Goal: Transaction & Acquisition: Purchase product/service

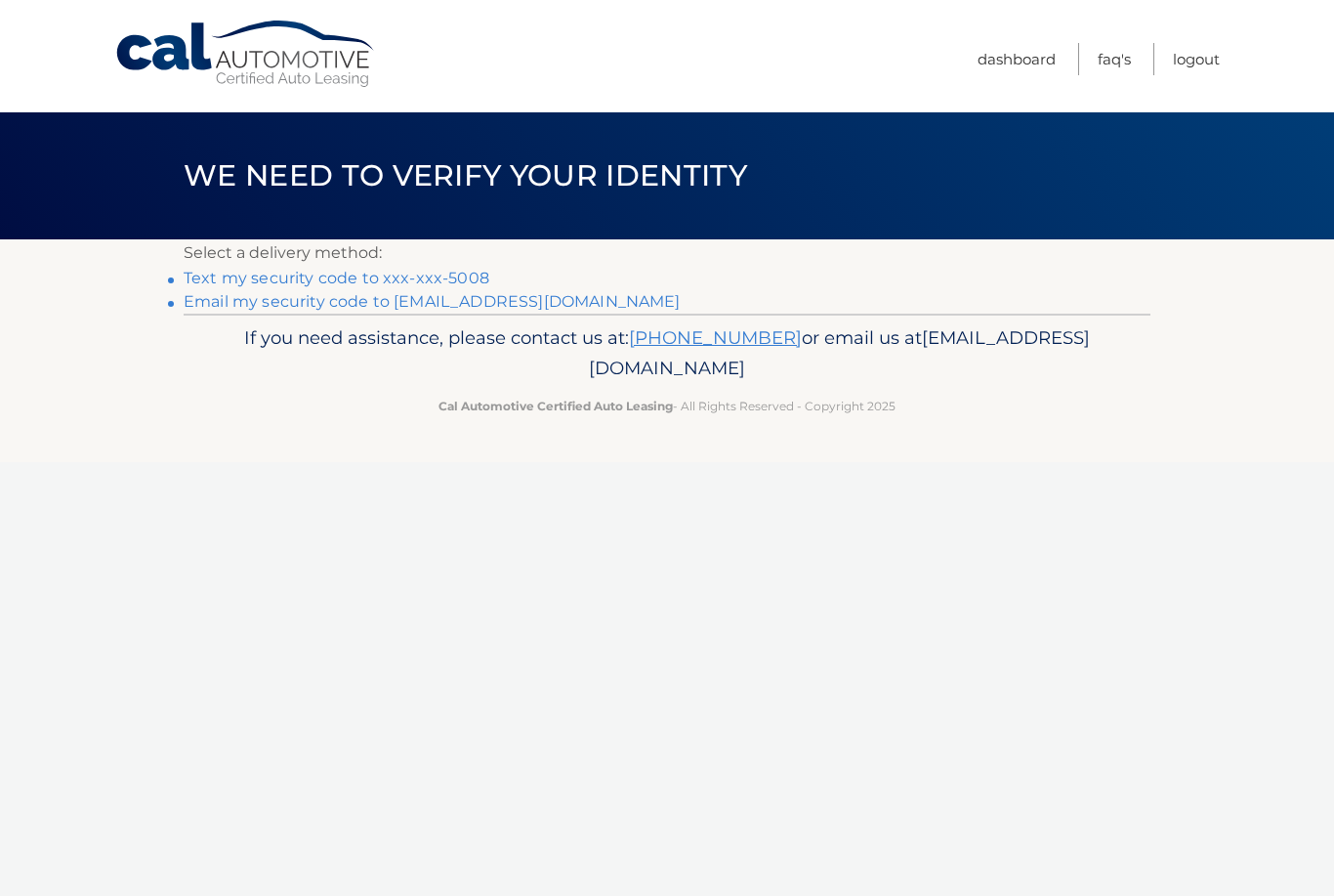
click at [464, 268] on link "Text my security code to xxx-xxx-5008" at bounding box center [336, 277] width 306 height 19
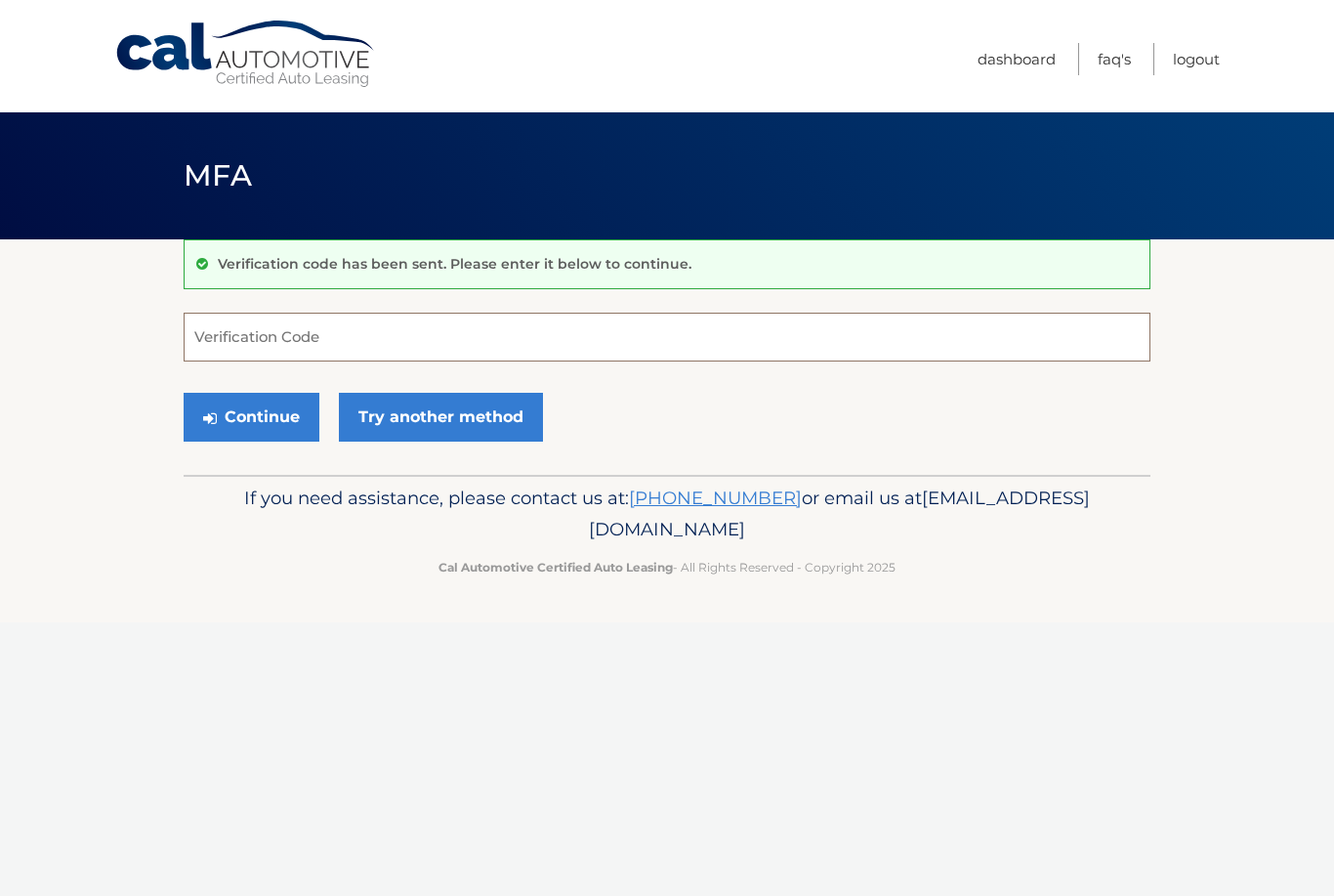
click at [627, 347] on input "Verification Code" at bounding box center [667, 336] width 967 height 48
click at [673, 321] on input "Verification Code" at bounding box center [667, 336] width 967 height 48
type input "251212"
click at [268, 412] on button "Continue" at bounding box center [252, 416] width 136 height 48
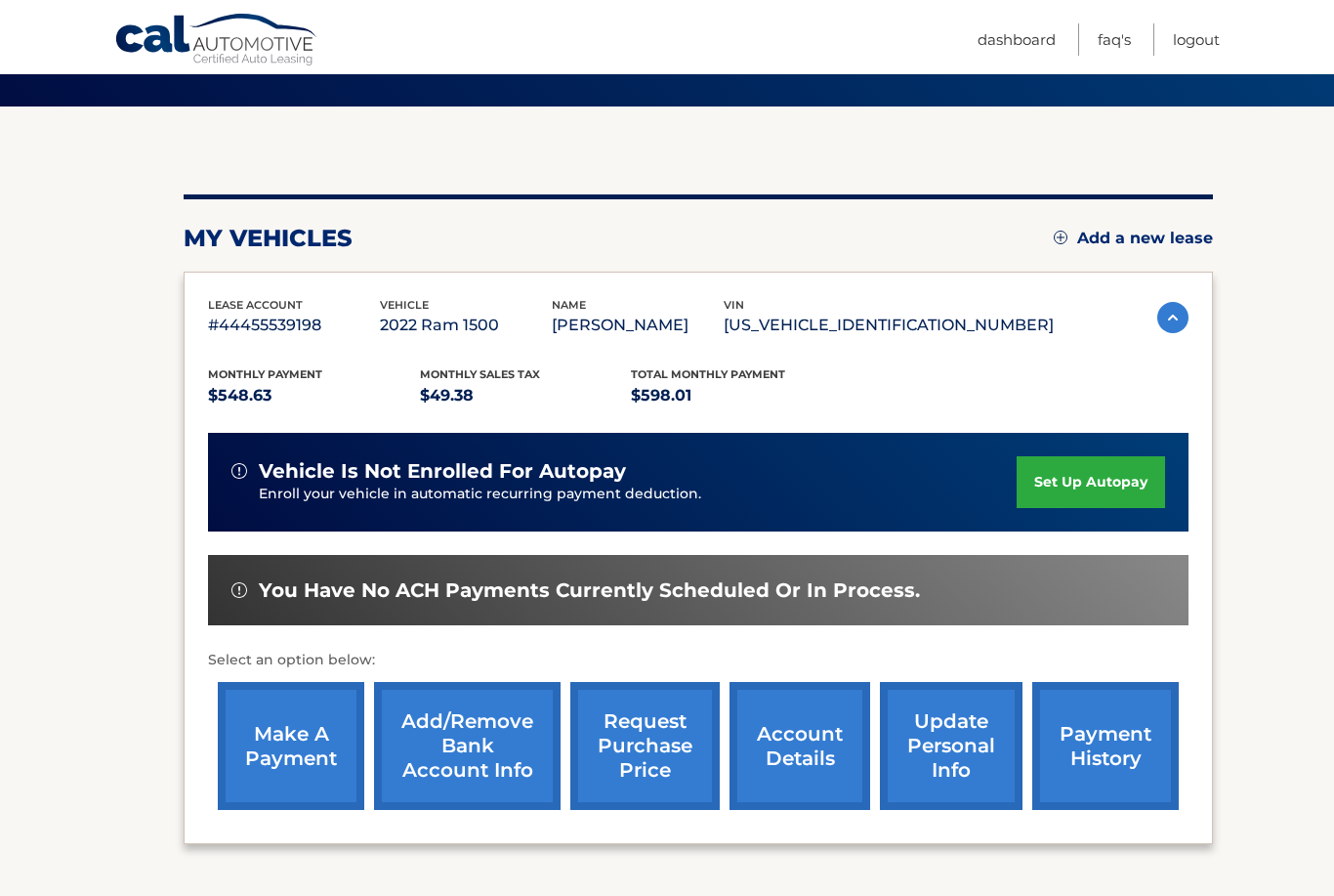
scroll to position [221, 0]
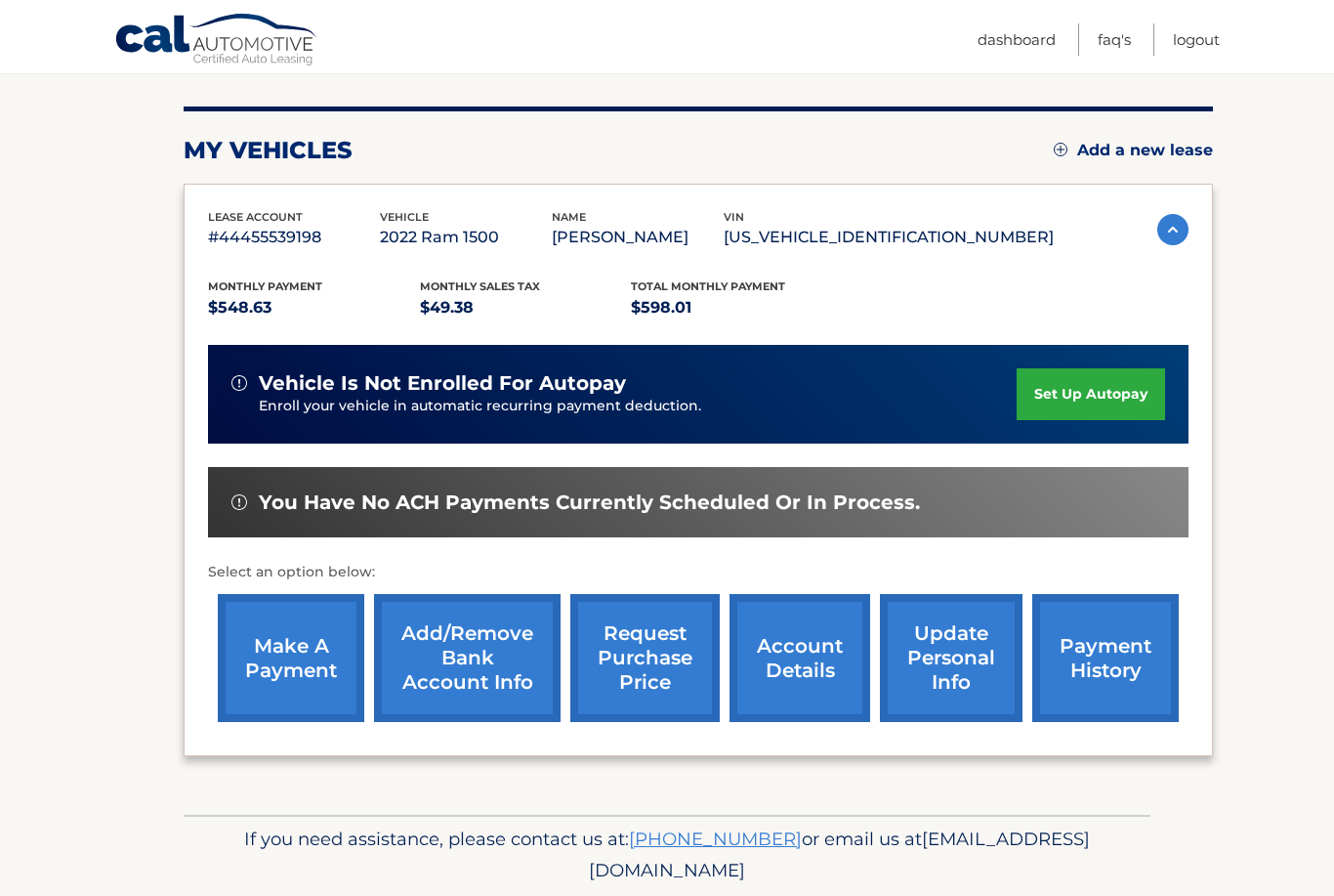
click at [264, 639] on link "make a payment" at bounding box center [291, 658] width 146 height 128
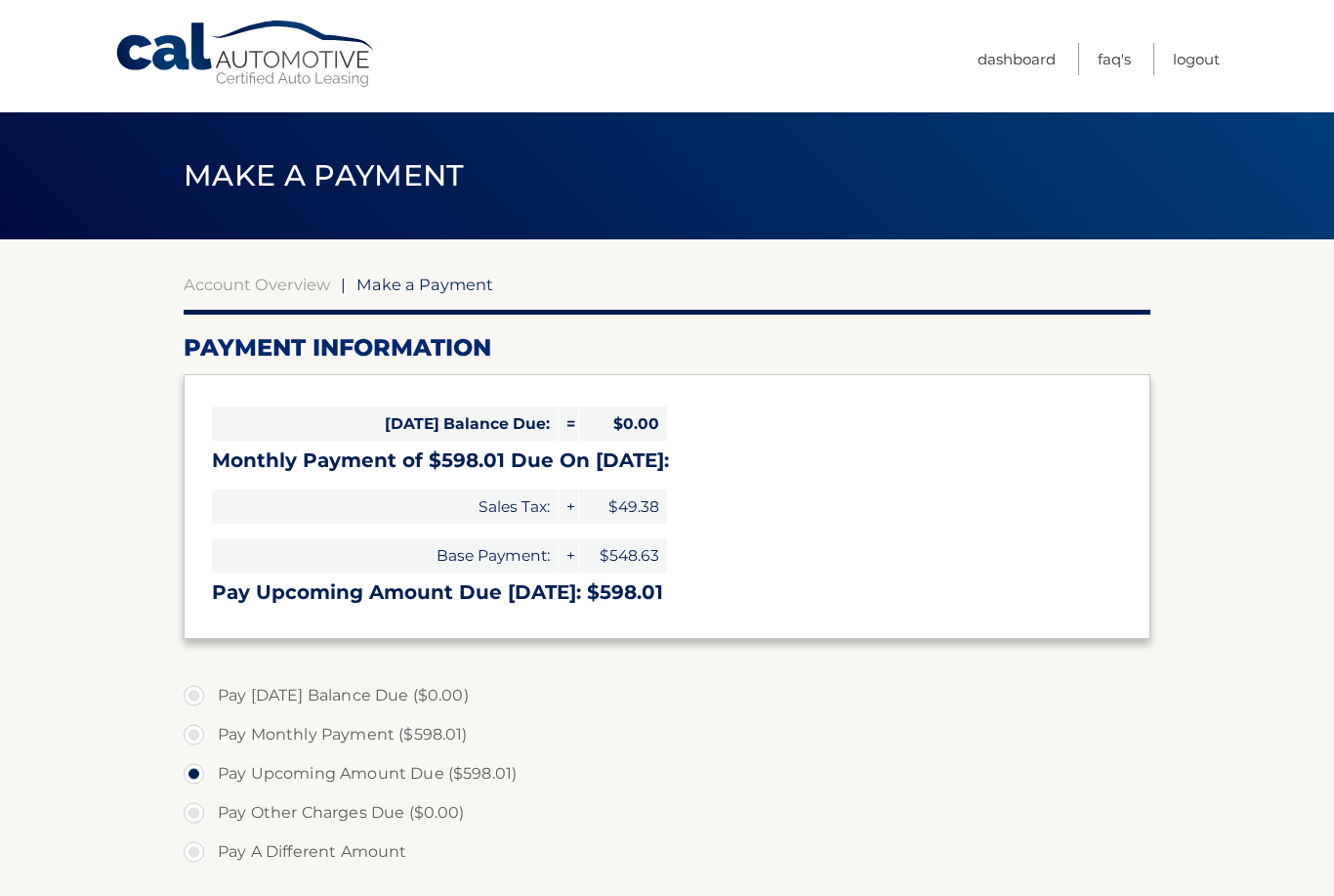
select select "OGFmYWYzZWItNDgxNy00YTgyLTljMTItOWQ4ZmNjOGQ1OGM1"
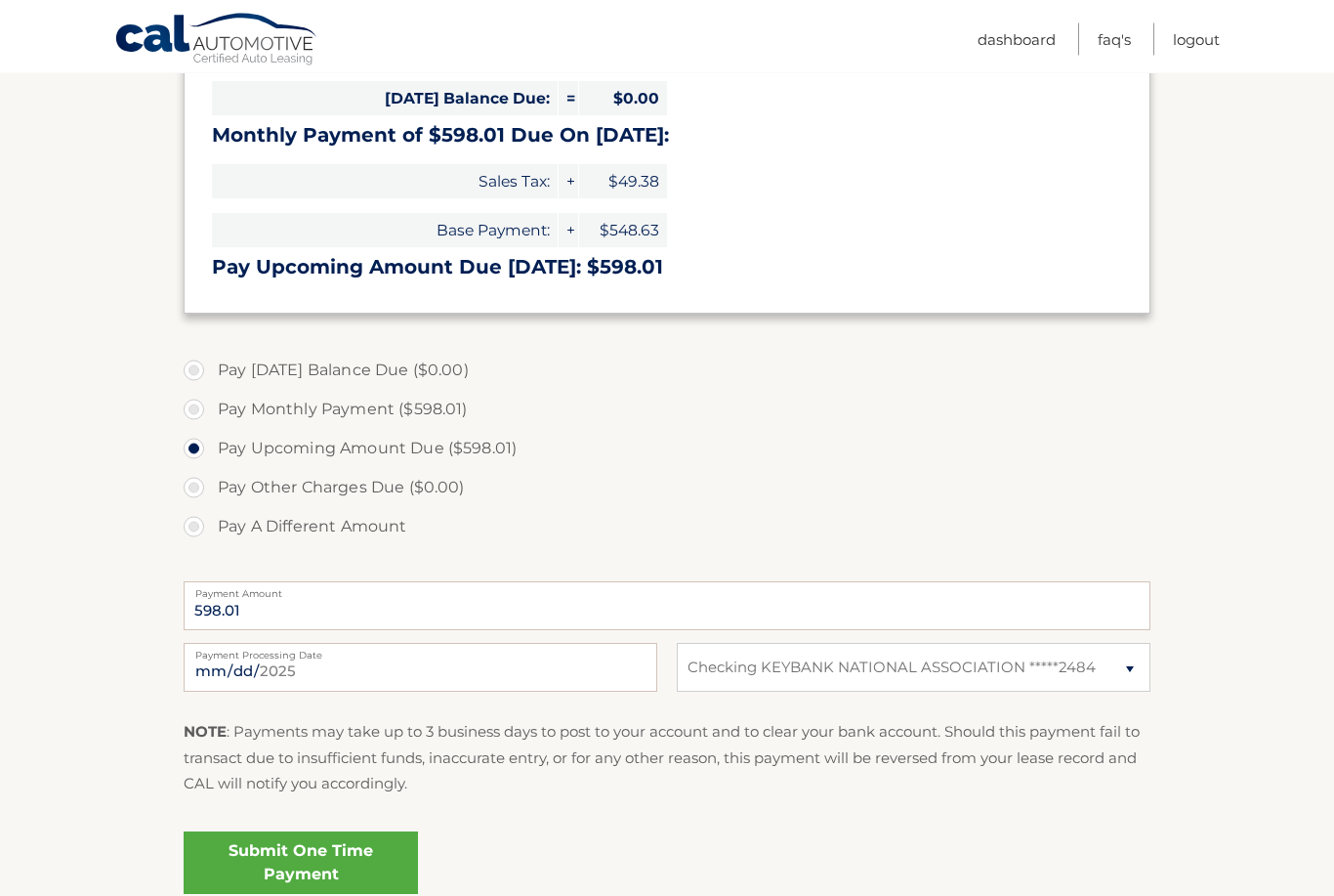
scroll to position [327, 0]
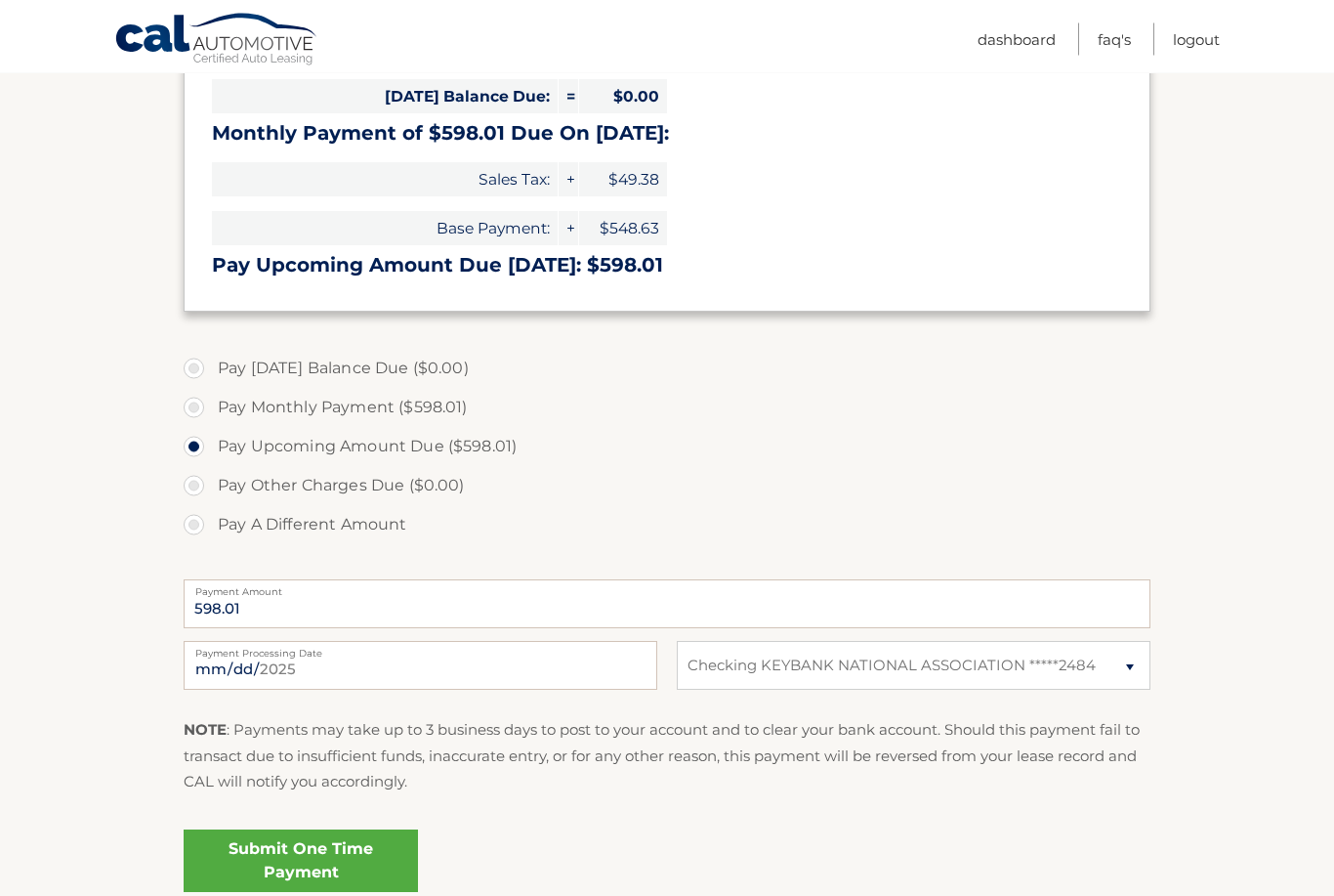
click at [225, 865] on link "Submit One Time Payment" at bounding box center [301, 860] width 235 height 62
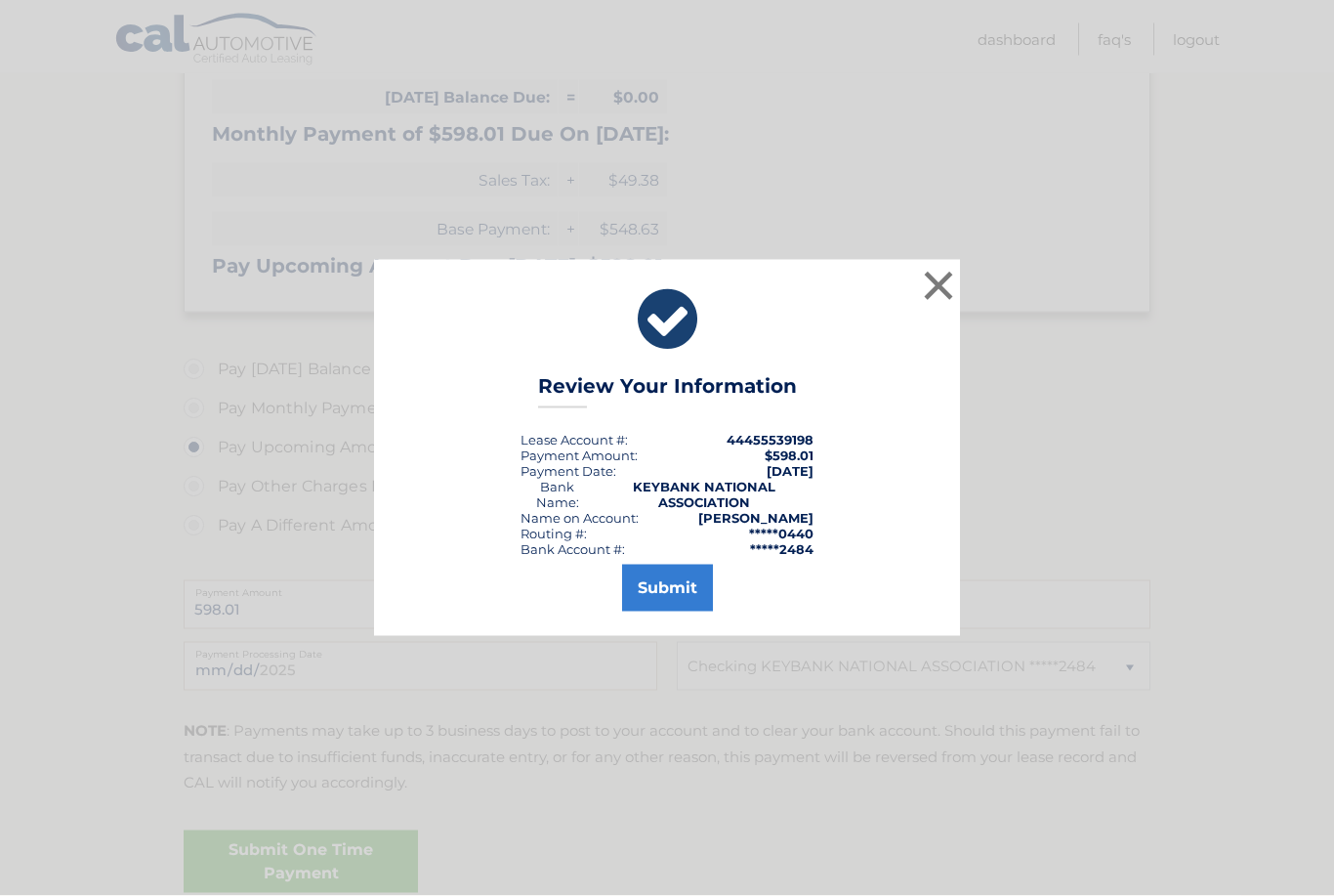
scroll to position [328, 0]
click at [699, 612] on button "Submit" at bounding box center [668, 588] width 91 height 47
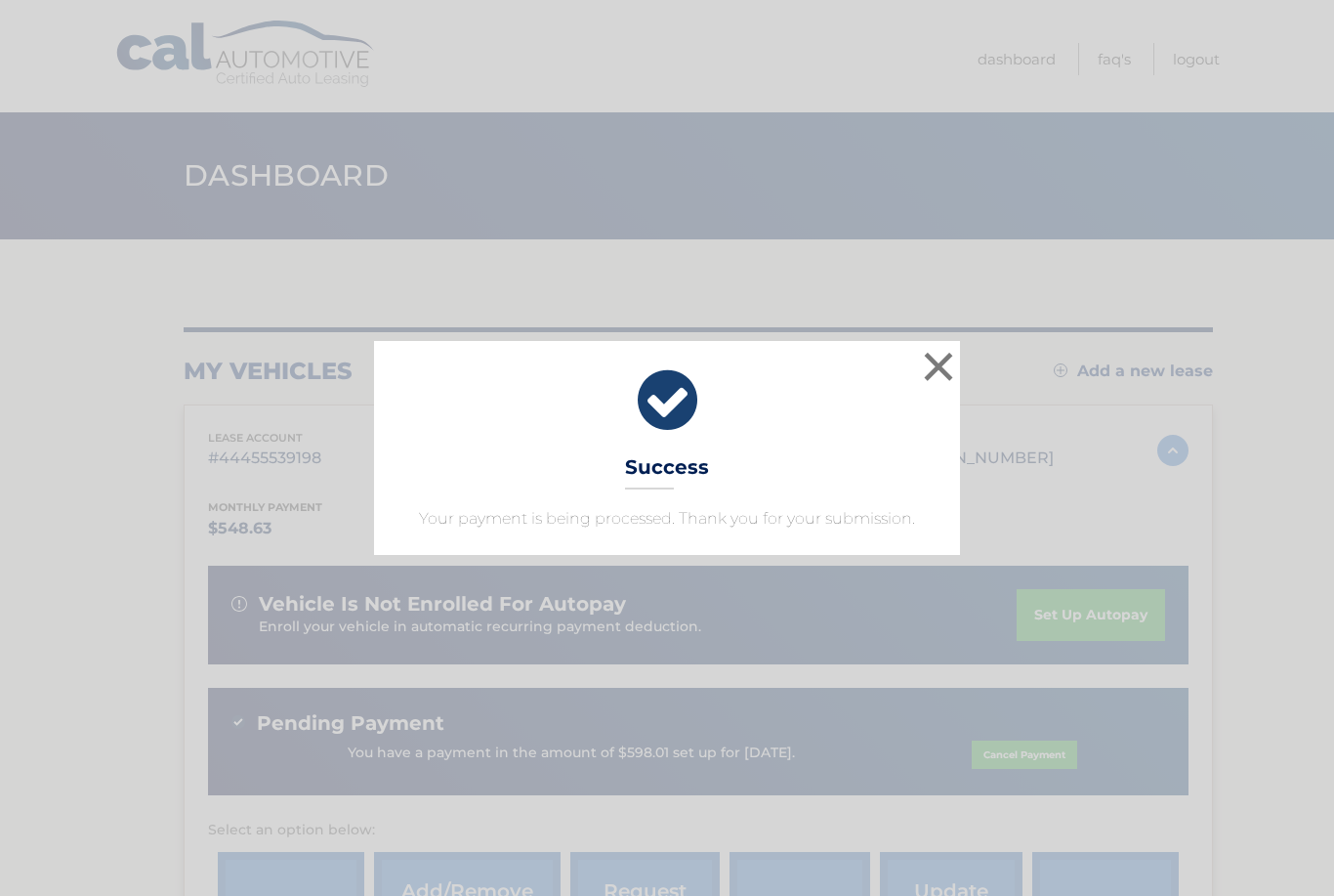
click at [940, 382] on button "×" at bounding box center [938, 366] width 39 height 39
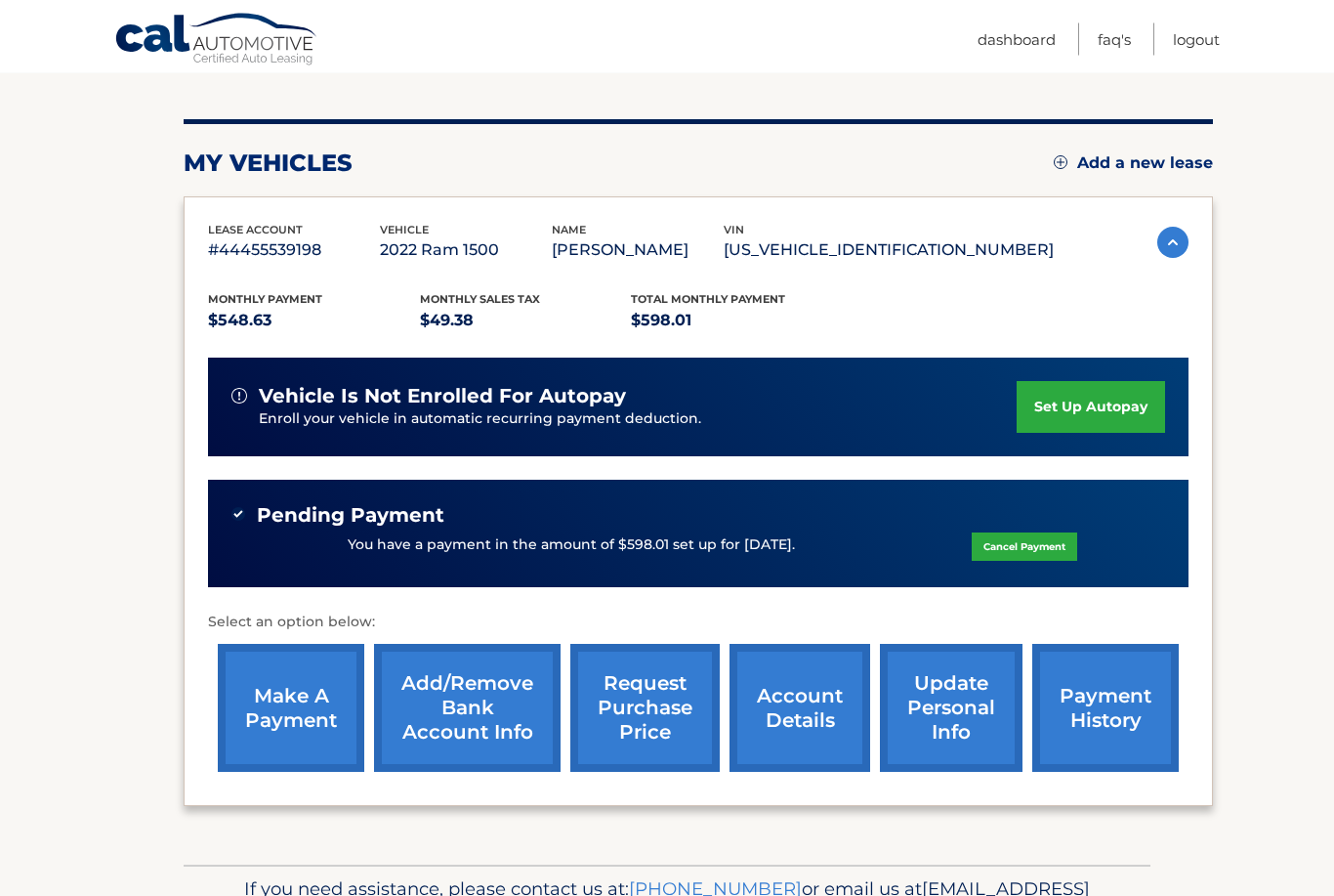
scroll to position [257, 0]
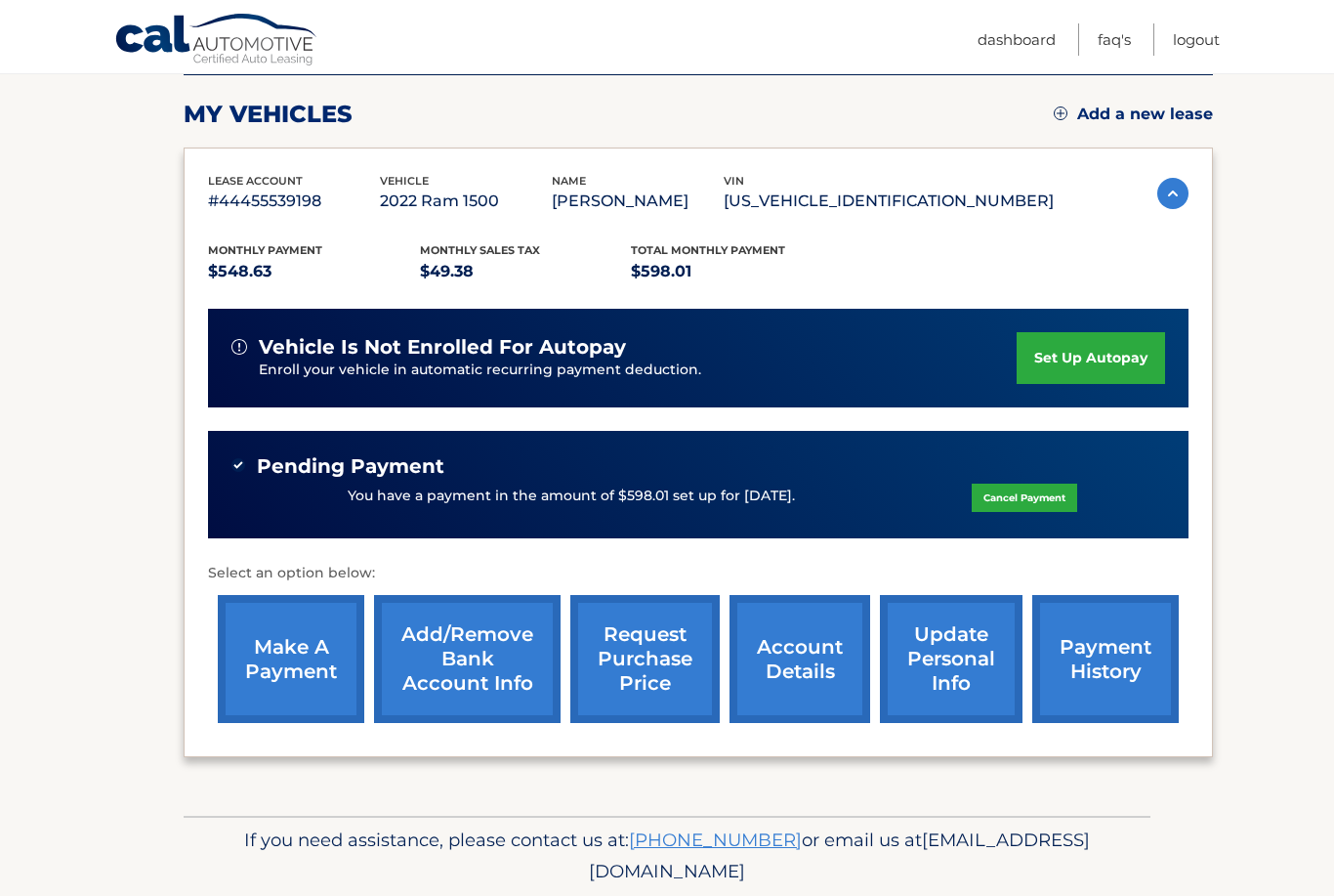
click at [102, 755] on section "my vehicles Add a new lease lease account #44455539198 vehicle 2022 Ram 1500 na…" at bounding box center [667, 399] width 1334 height 833
